Goal: Use online tool/utility

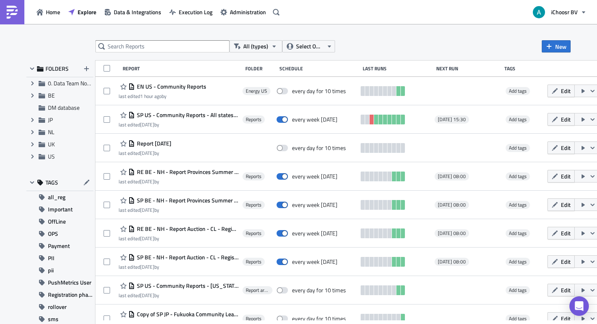
scroll to position [1, 0]
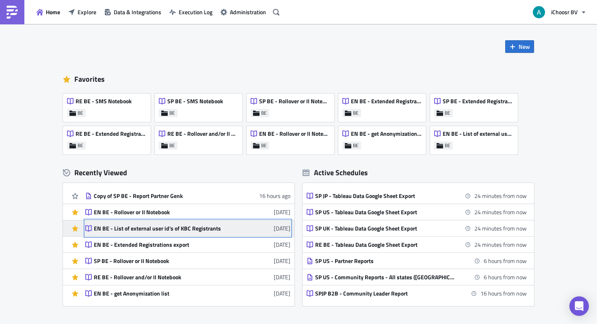
click at [193, 230] on div "EN BE - List of external user id's of KBC Registrants" at bounding box center [165, 228] width 142 height 7
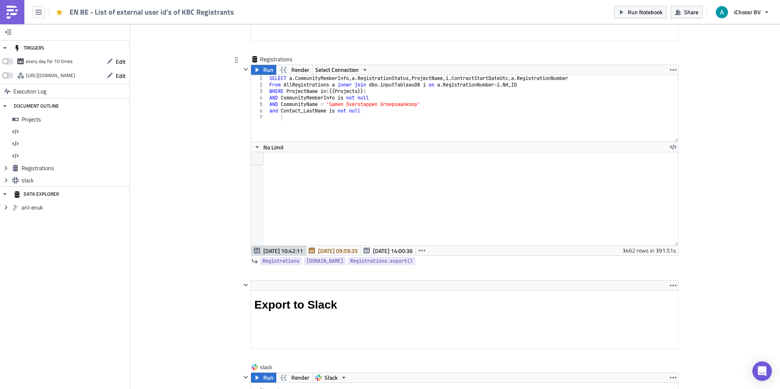
scroll to position [679, 0]
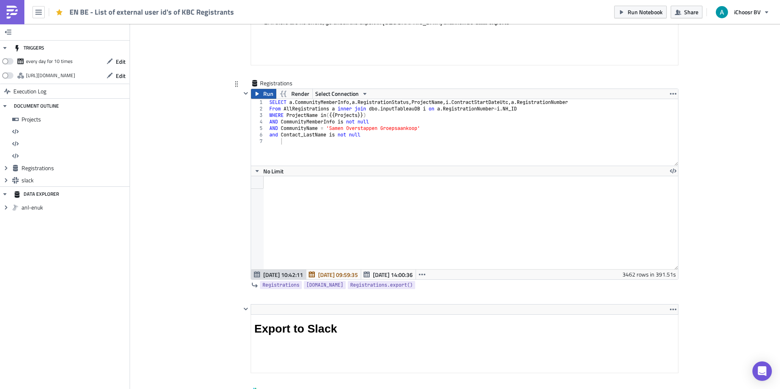
click at [264, 93] on span "Run" at bounding box center [268, 94] width 10 height 10
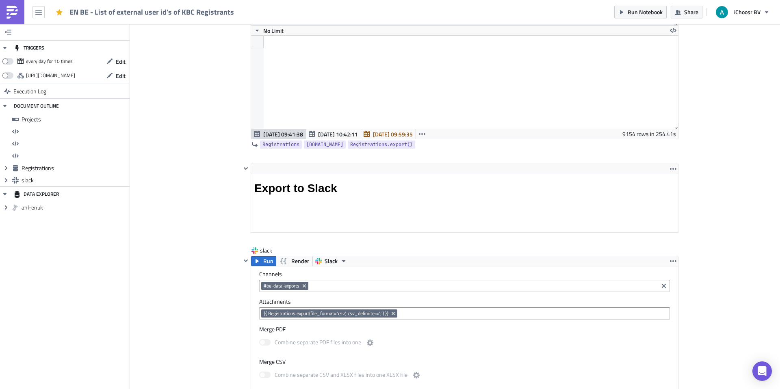
scroll to position [1001, 0]
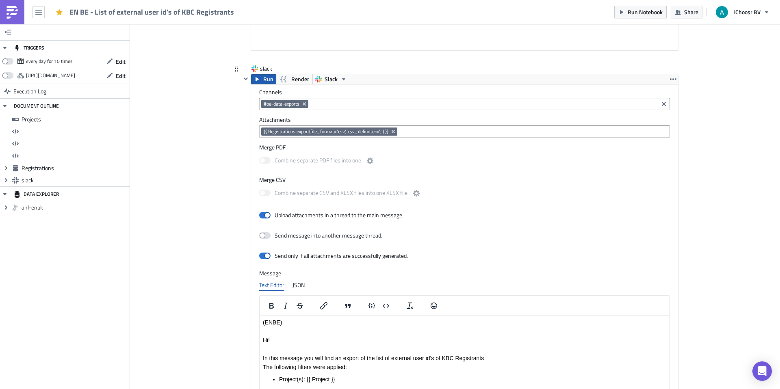
click at [265, 78] on span "Run" at bounding box center [268, 79] width 10 height 10
